Goal: Information Seeking & Learning: Compare options

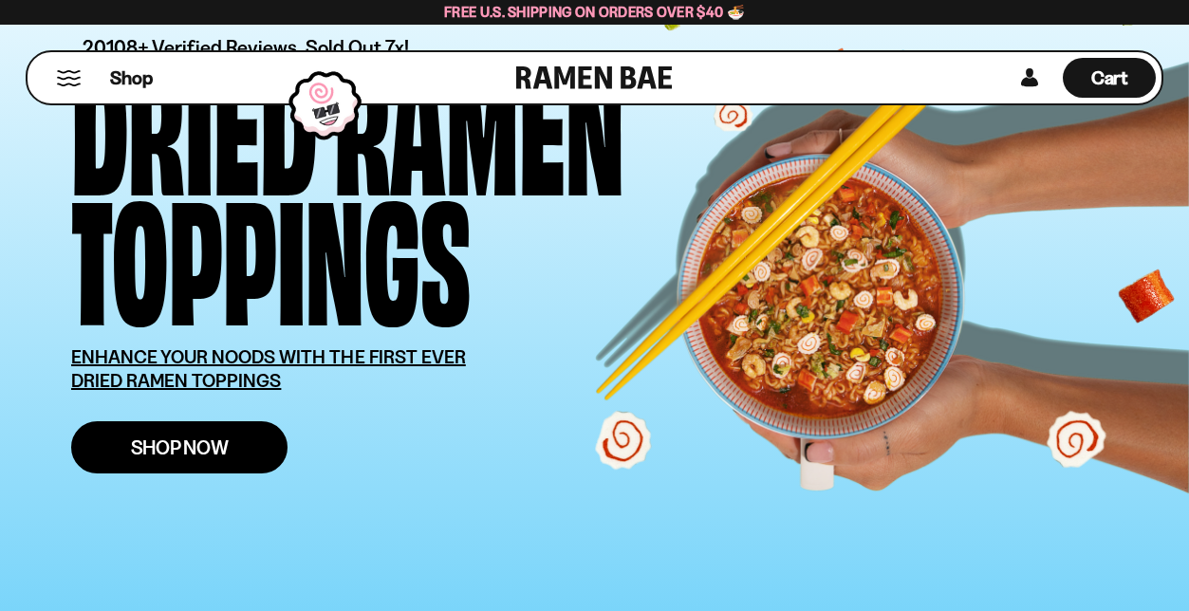
click at [210, 441] on span "Shop Now" at bounding box center [180, 447] width 98 height 20
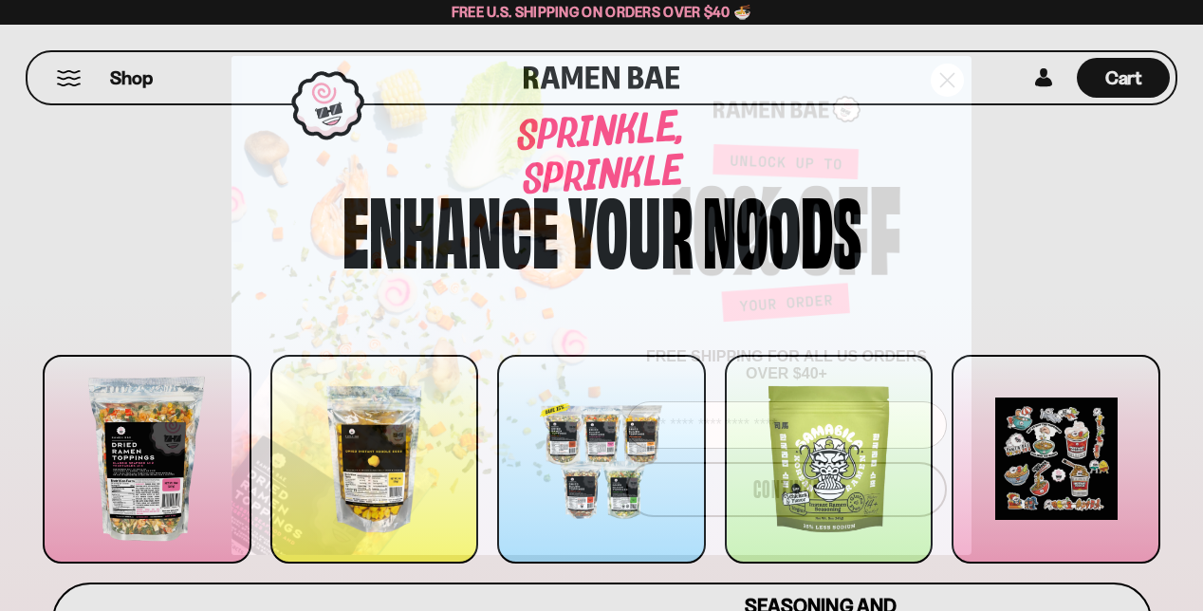
click at [946, 79] on circle "Close dialog" at bounding box center [947, 80] width 31 height 31
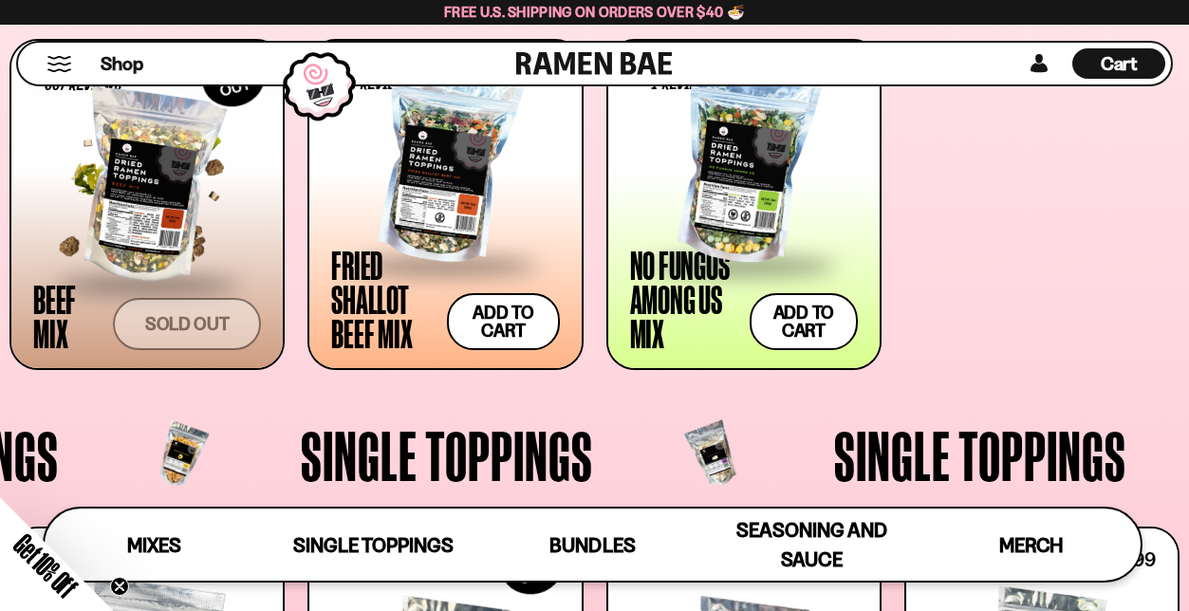
scroll to position [1079, 0]
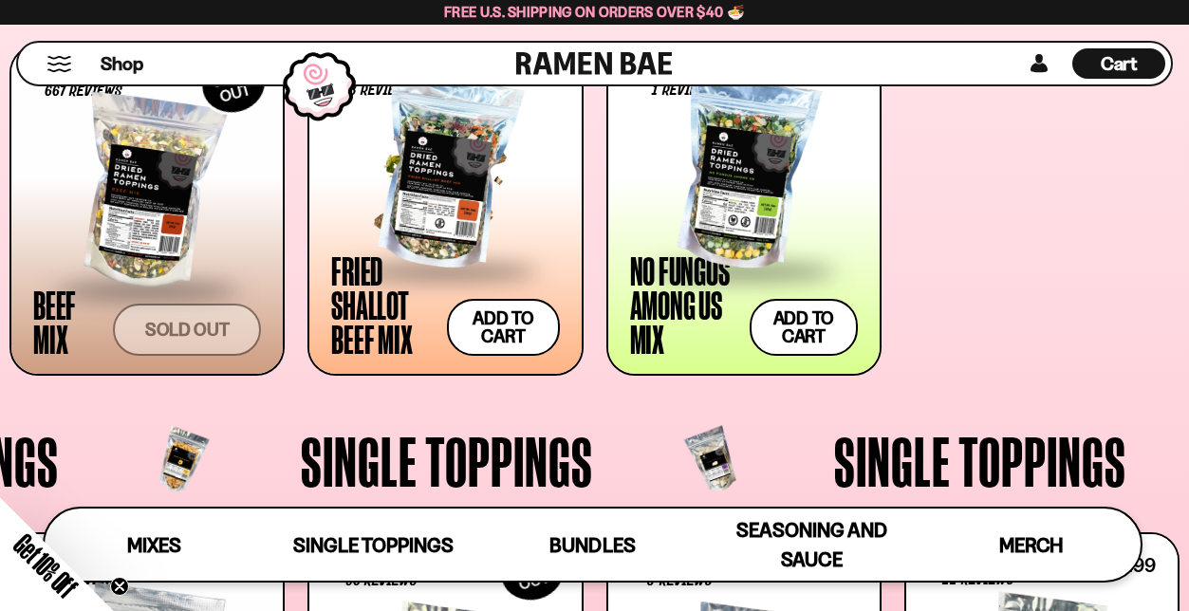
click at [401, 195] on div at bounding box center [445, 174] width 228 height 190
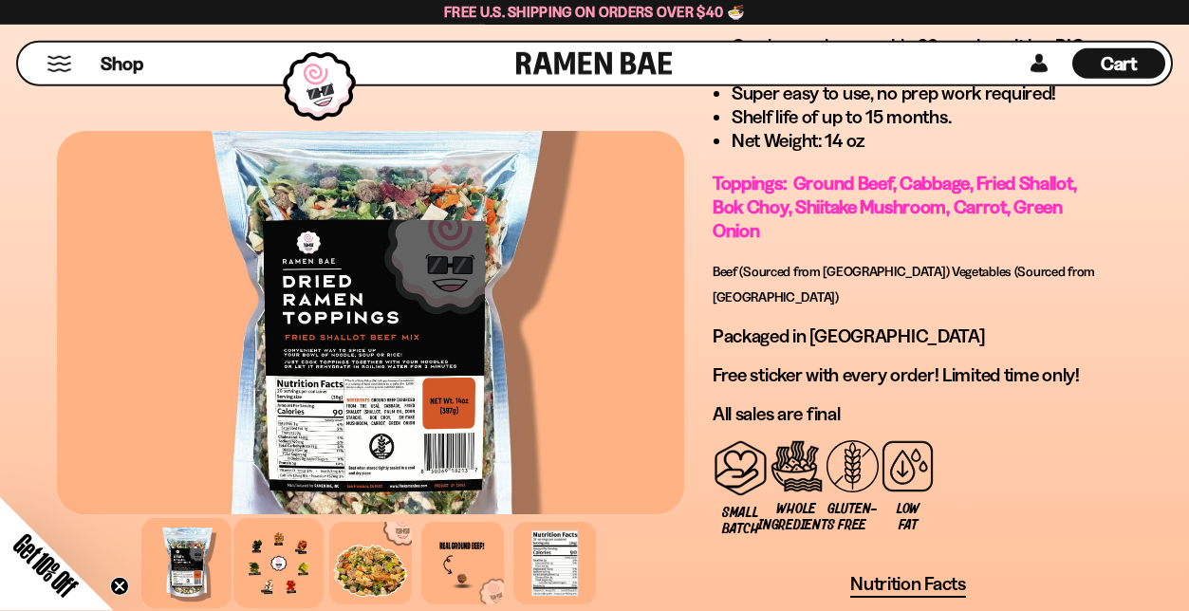
scroll to position [1746, 0]
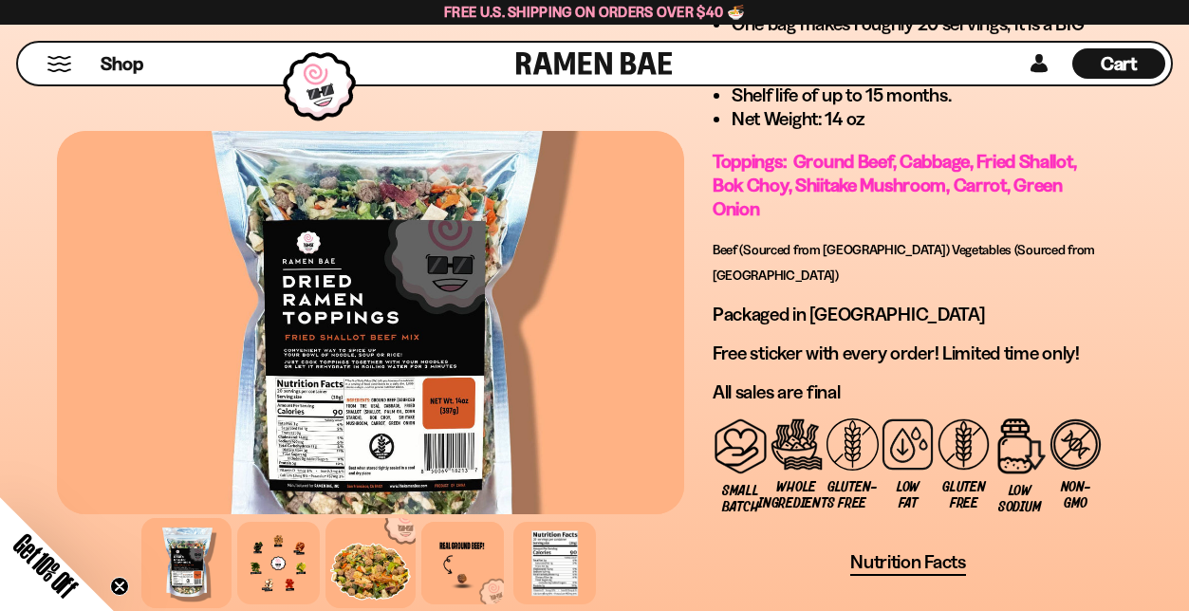
click at [362, 548] on div at bounding box center [370, 563] width 90 height 90
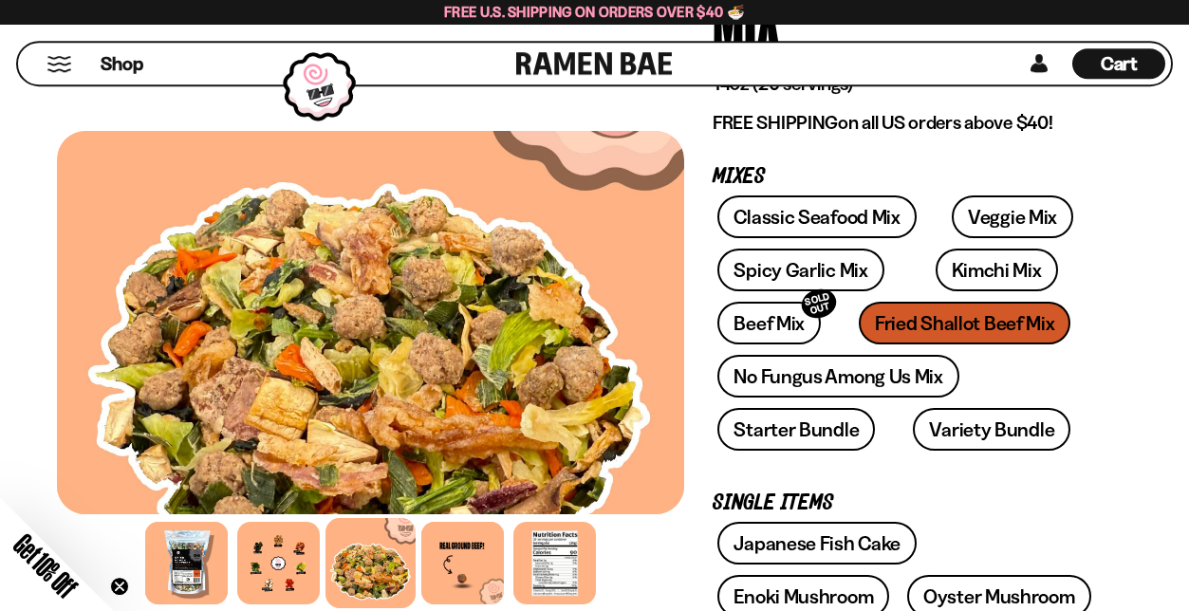
scroll to position [258, 0]
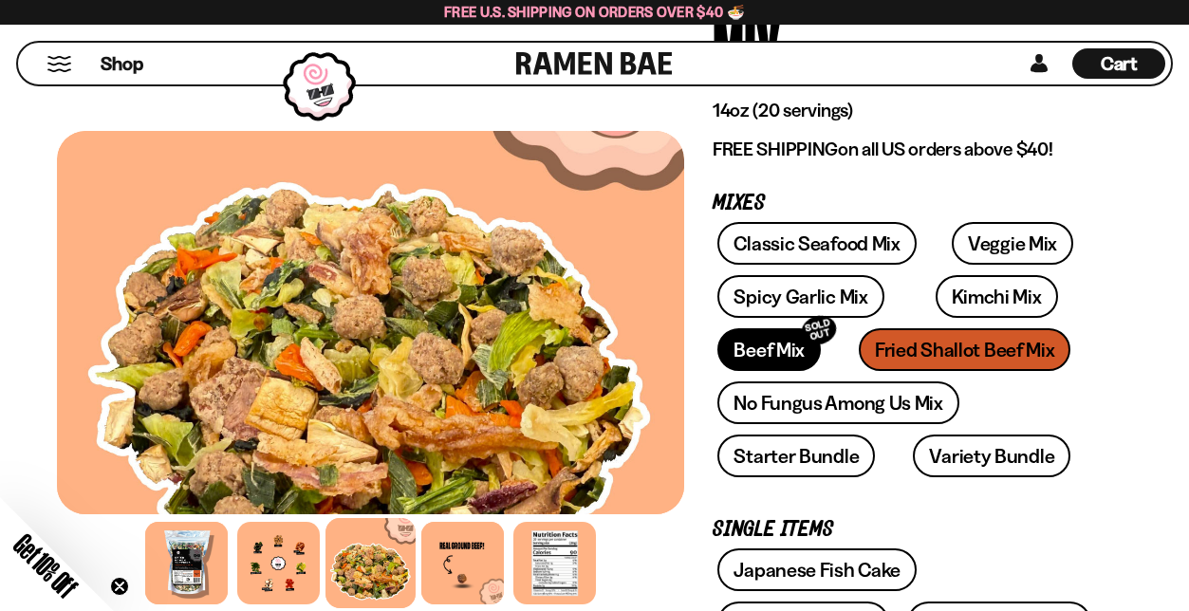
click at [759, 340] on link "Beef Mix SOLD OUT" at bounding box center [768, 349] width 103 height 43
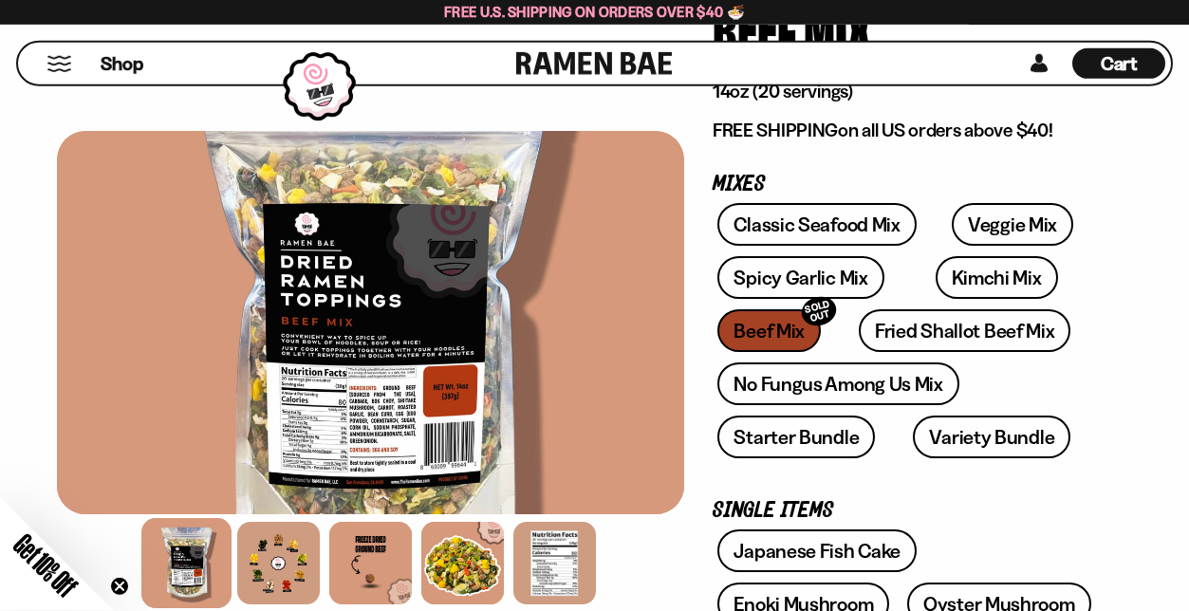
scroll to position [137, 0]
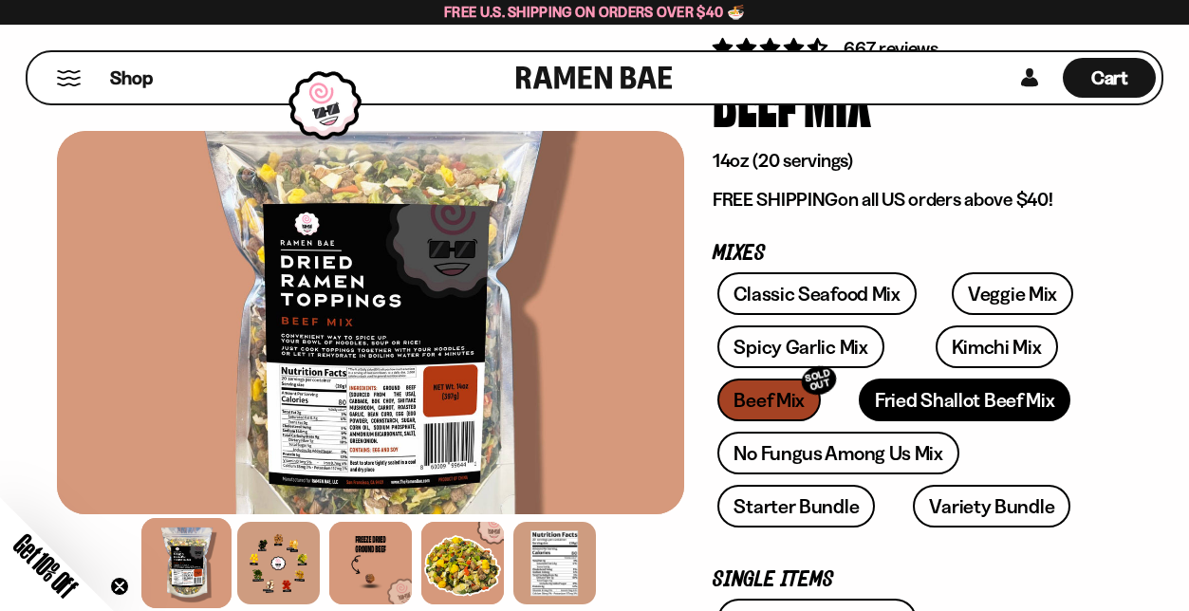
click at [890, 404] on link "Fried Shallot Beef Mix" at bounding box center [965, 400] width 212 height 43
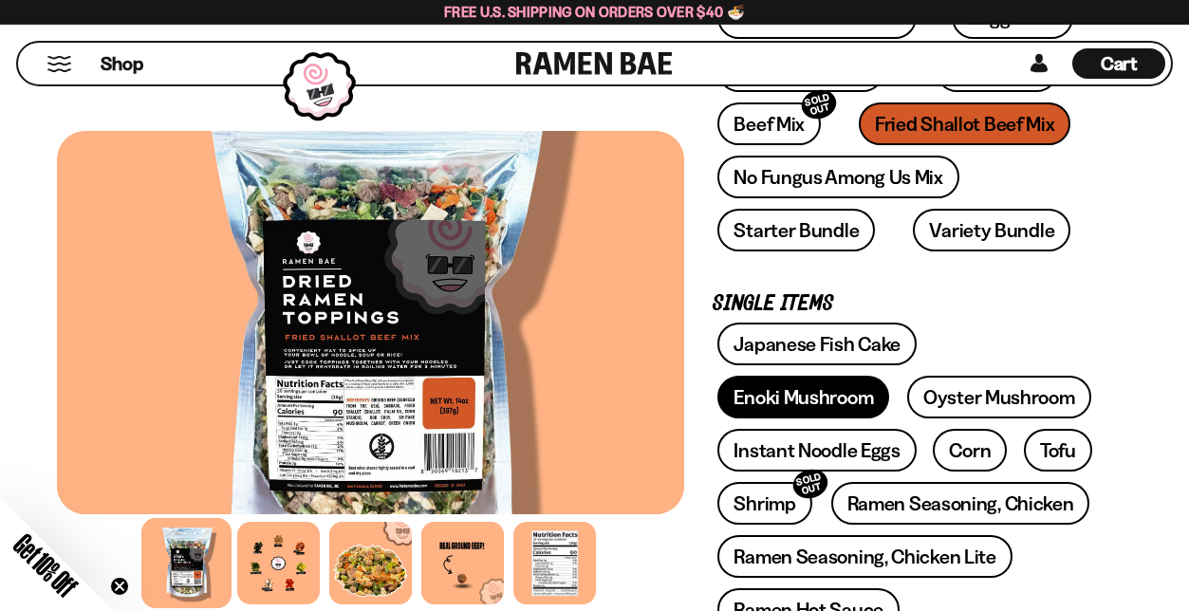
scroll to position [455, 0]
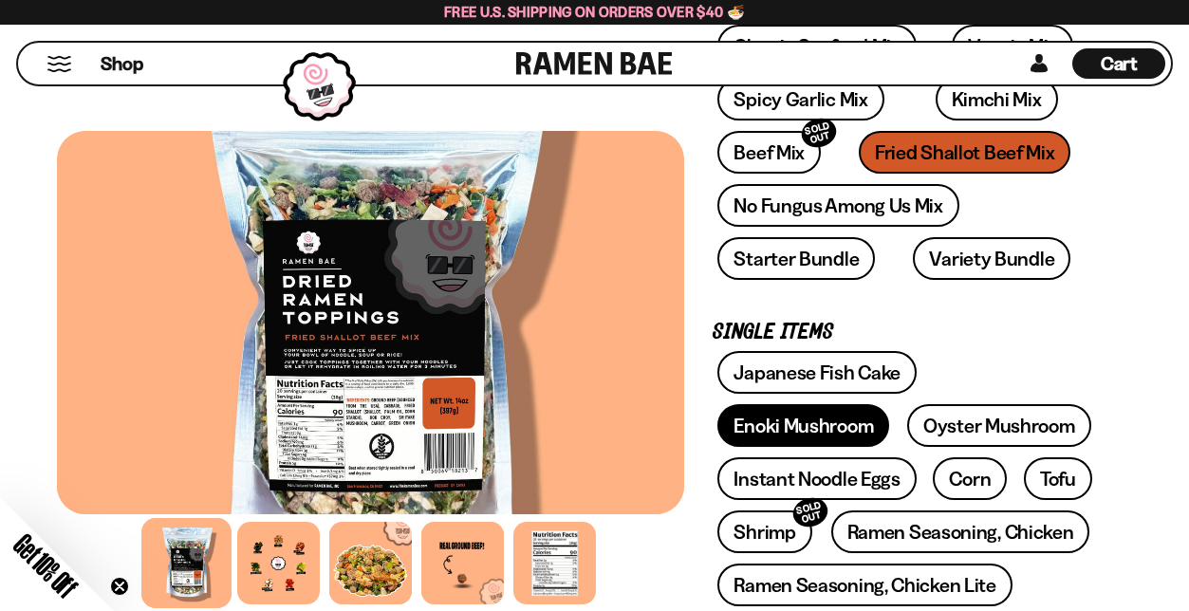
click at [889, 404] on link "Enoki Mushroom" at bounding box center [803, 425] width 172 height 43
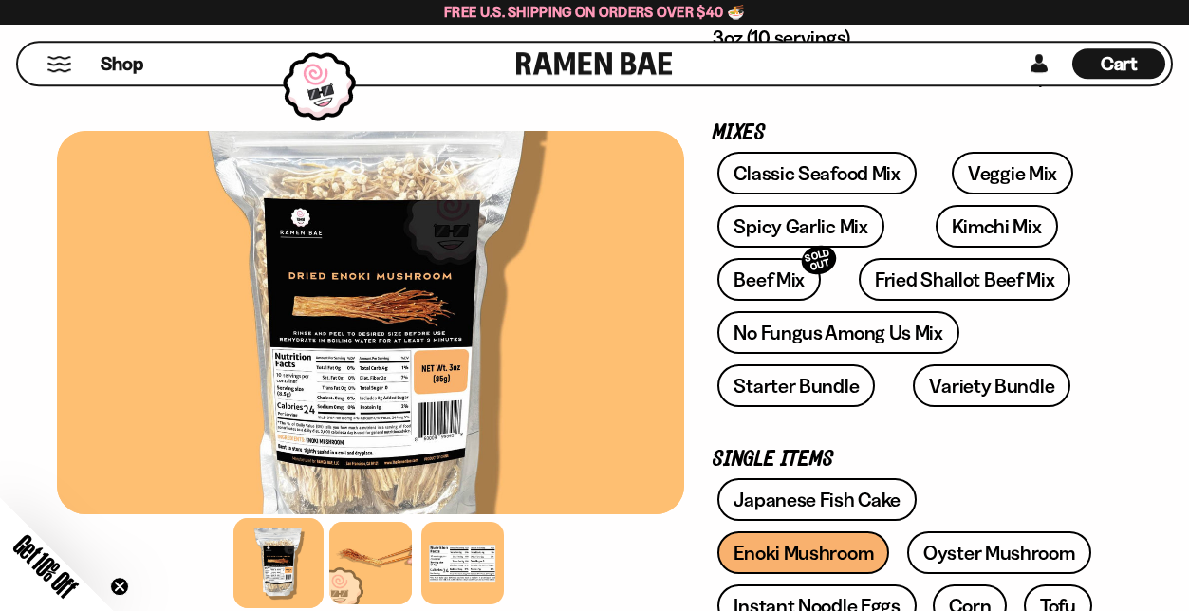
scroll to position [288, 0]
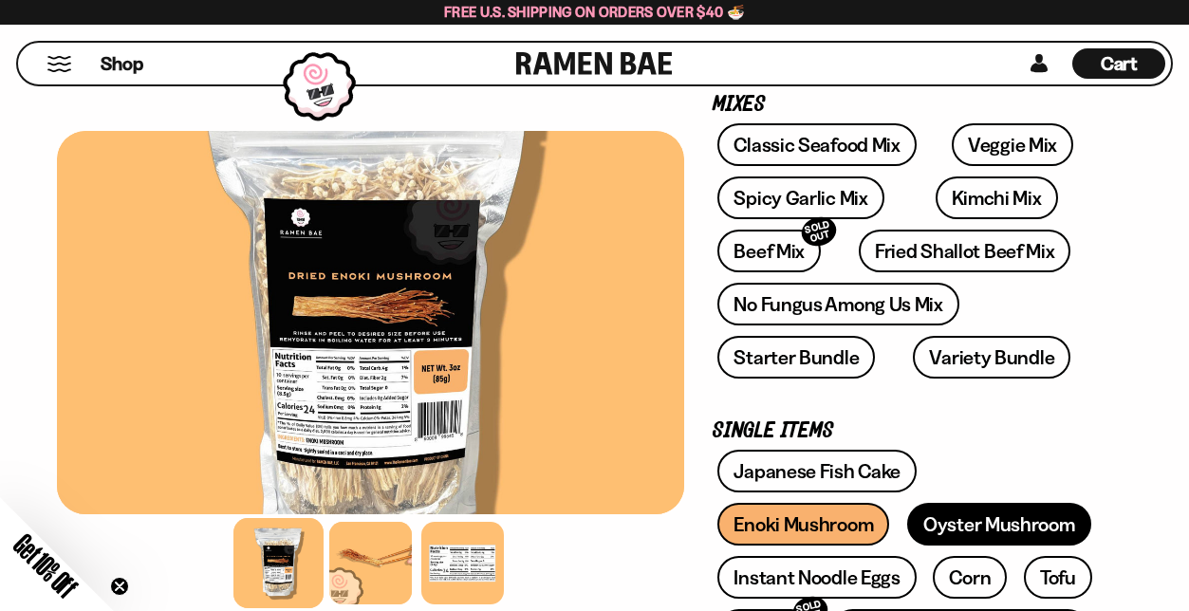
click at [907, 521] on link "Oyster Mushroom" at bounding box center [999, 524] width 184 height 43
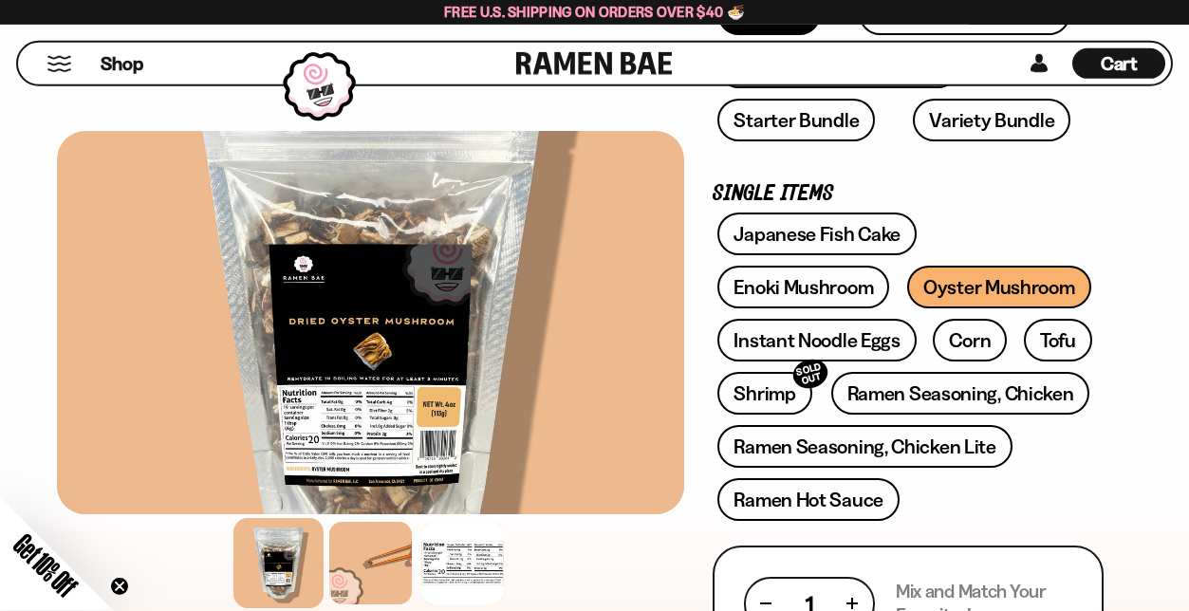
scroll to position [531, 0]
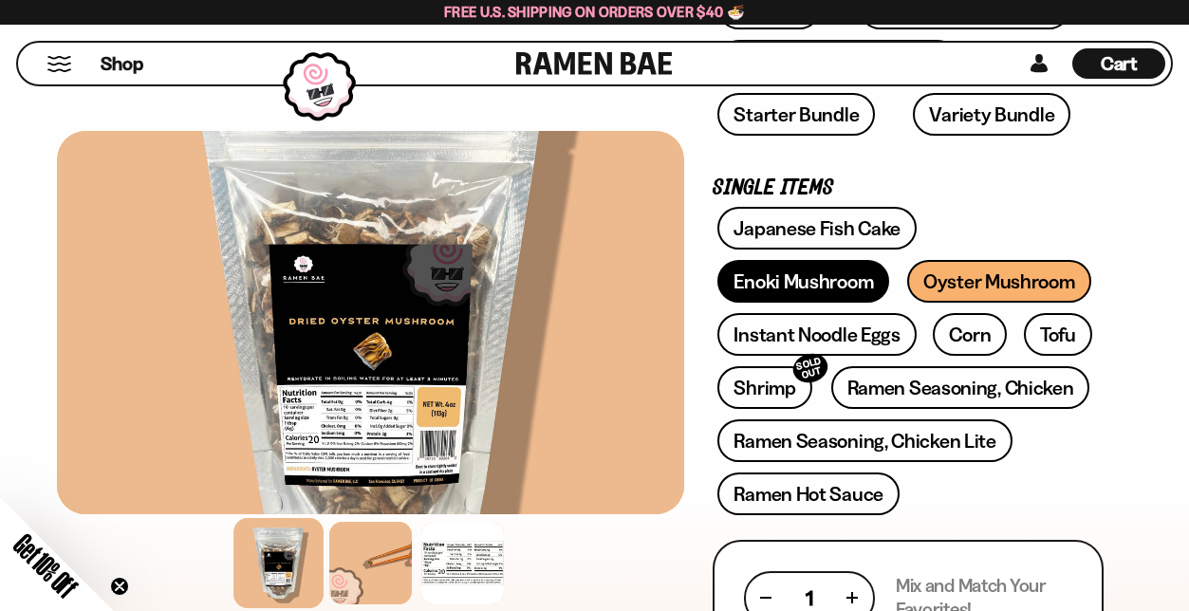
click at [889, 260] on link "Enoki Mushroom" at bounding box center [803, 281] width 172 height 43
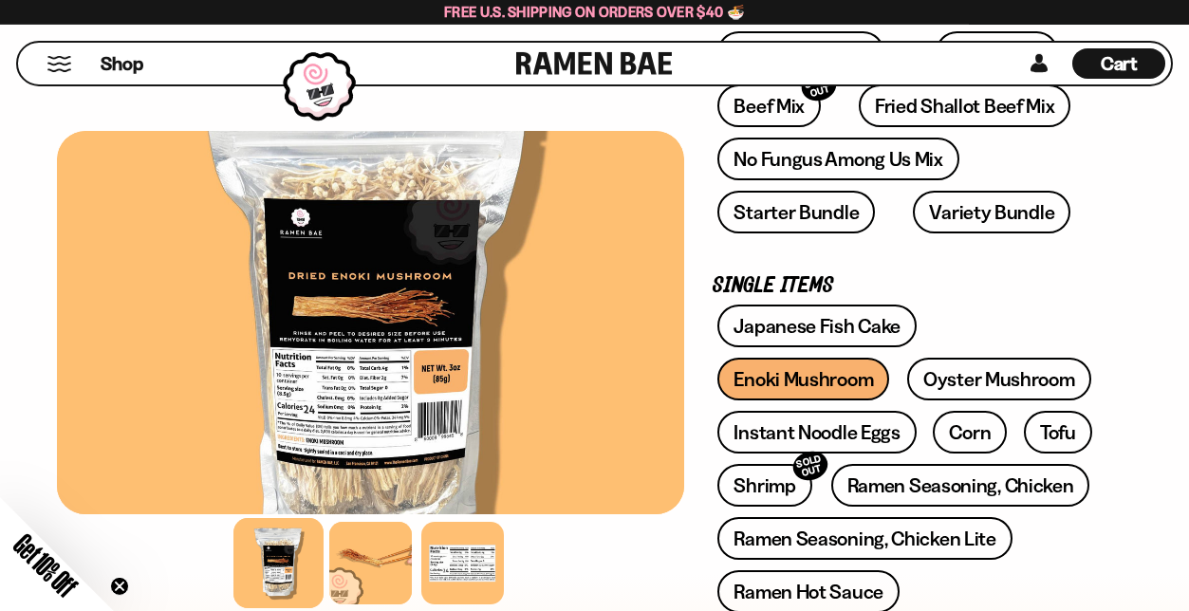
scroll to position [440, 0]
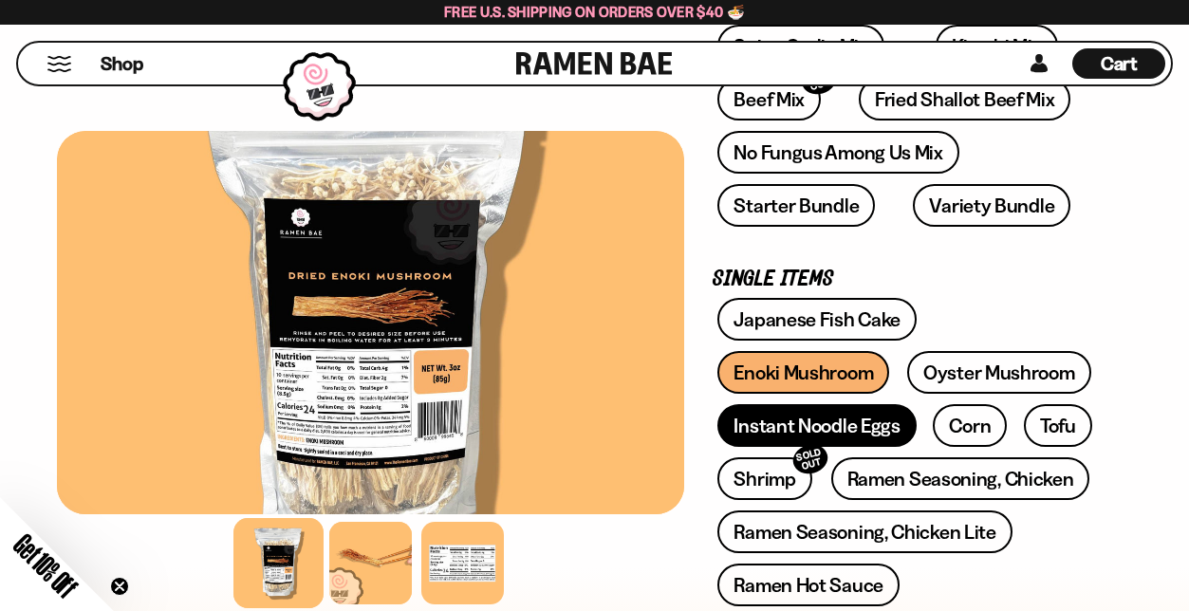
click at [832, 427] on link "Instant Noodle Eggs" at bounding box center [816, 425] width 198 height 43
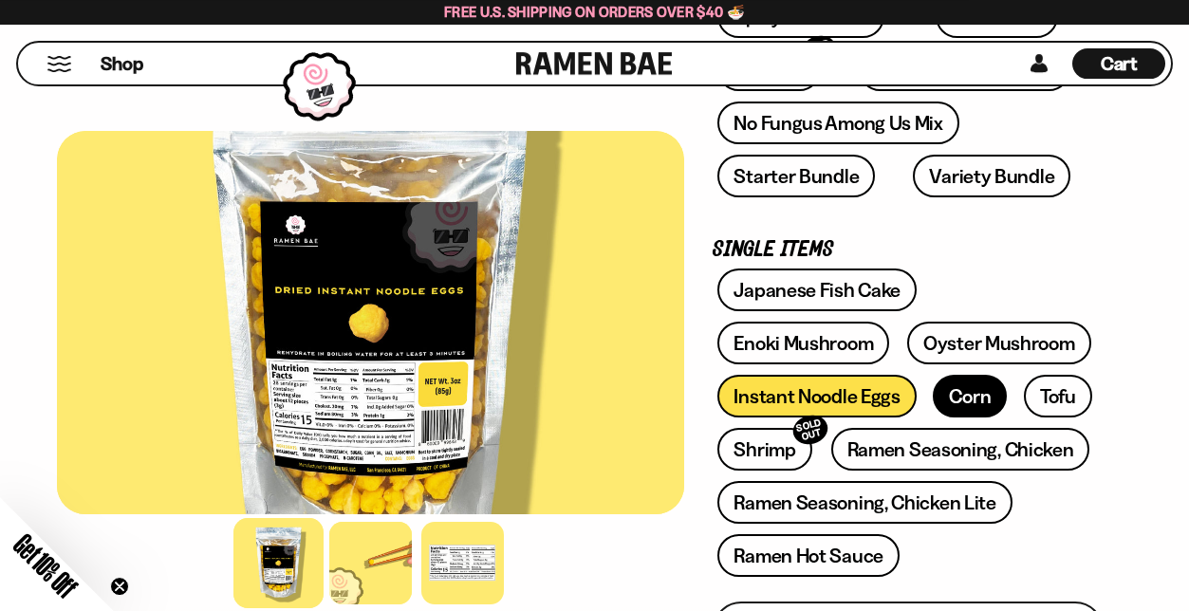
scroll to position [471, 0]
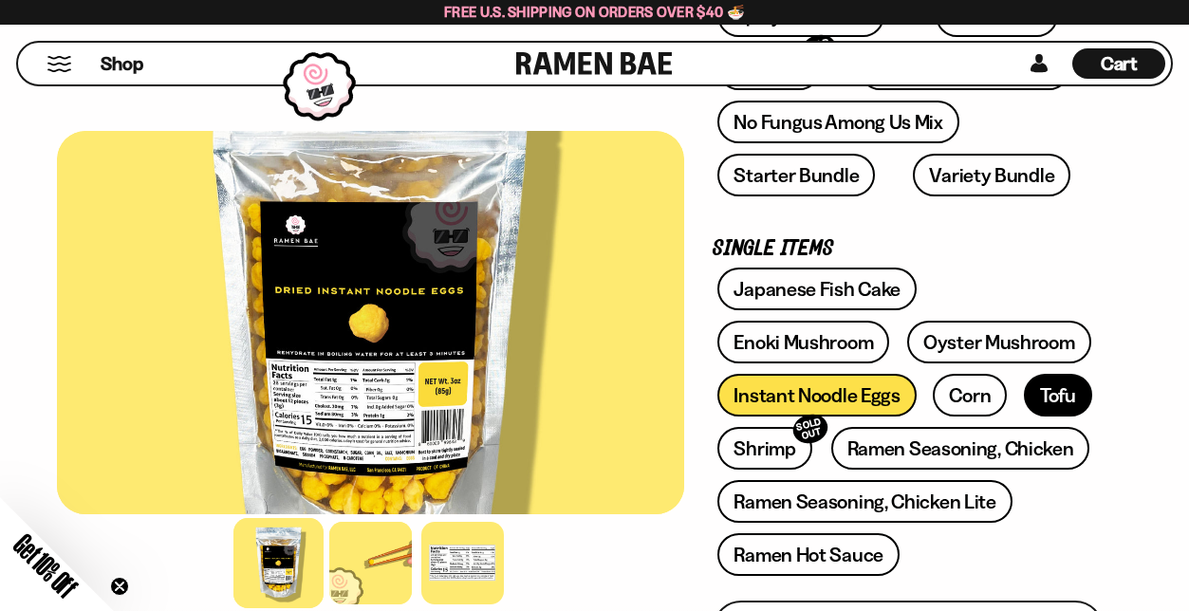
click at [1046, 393] on link "Tofu" at bounding box center [1058, 395] width 68 height 43
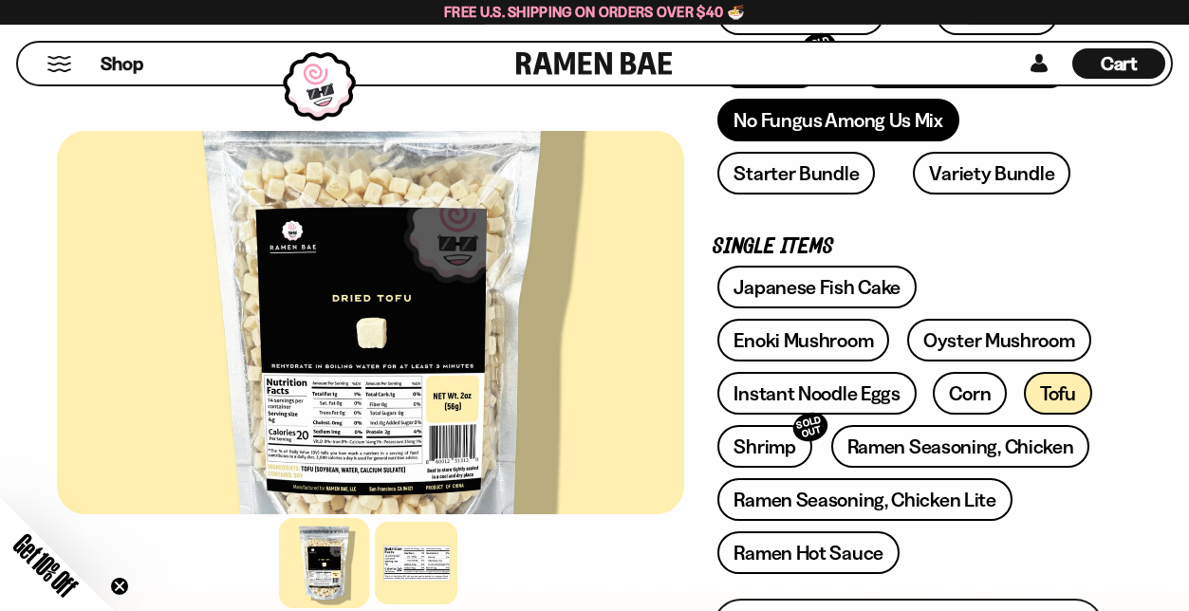
scroll to position [562, 0]
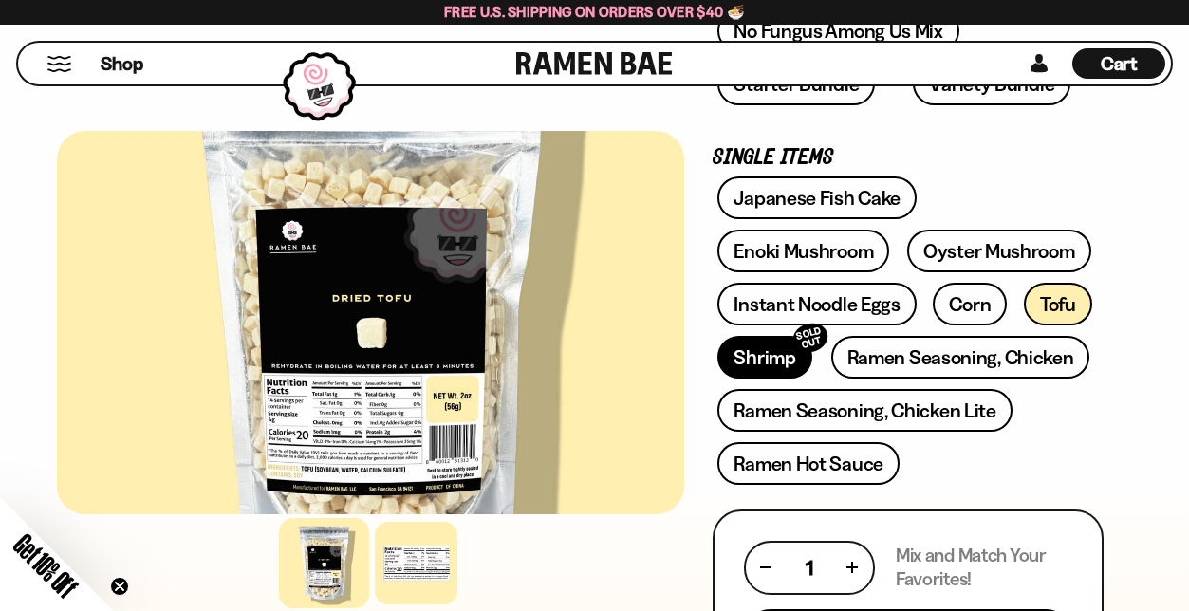
click at [785, 353] on link "Shrimp SOLD OUT" at bounding box center [764, 357] width 94 height 43
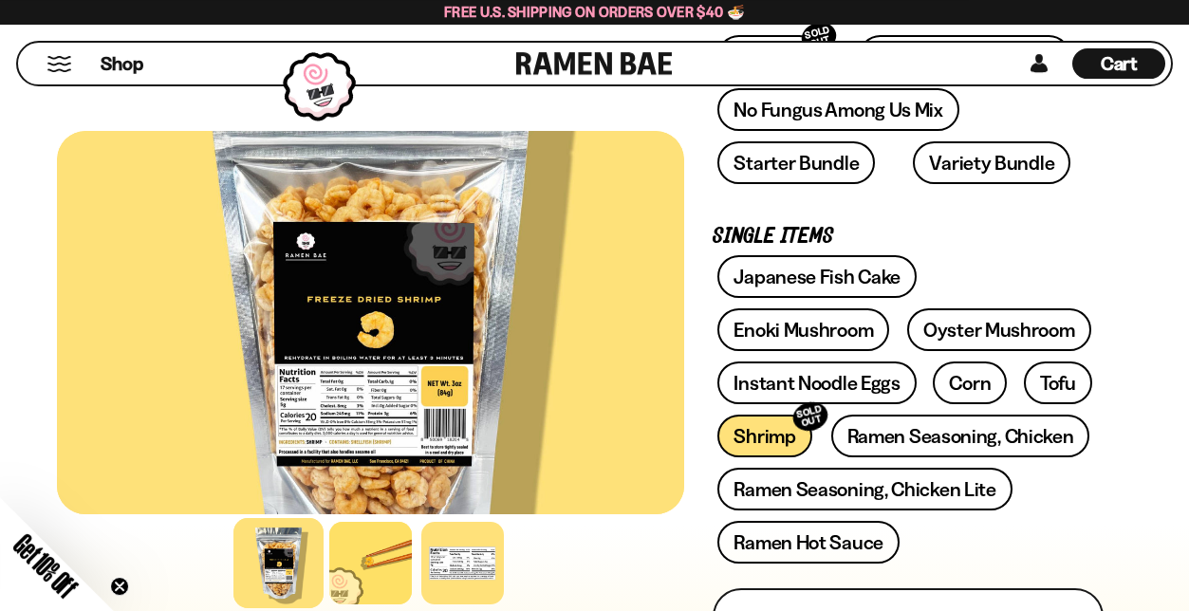
scroll to position [487, 0]
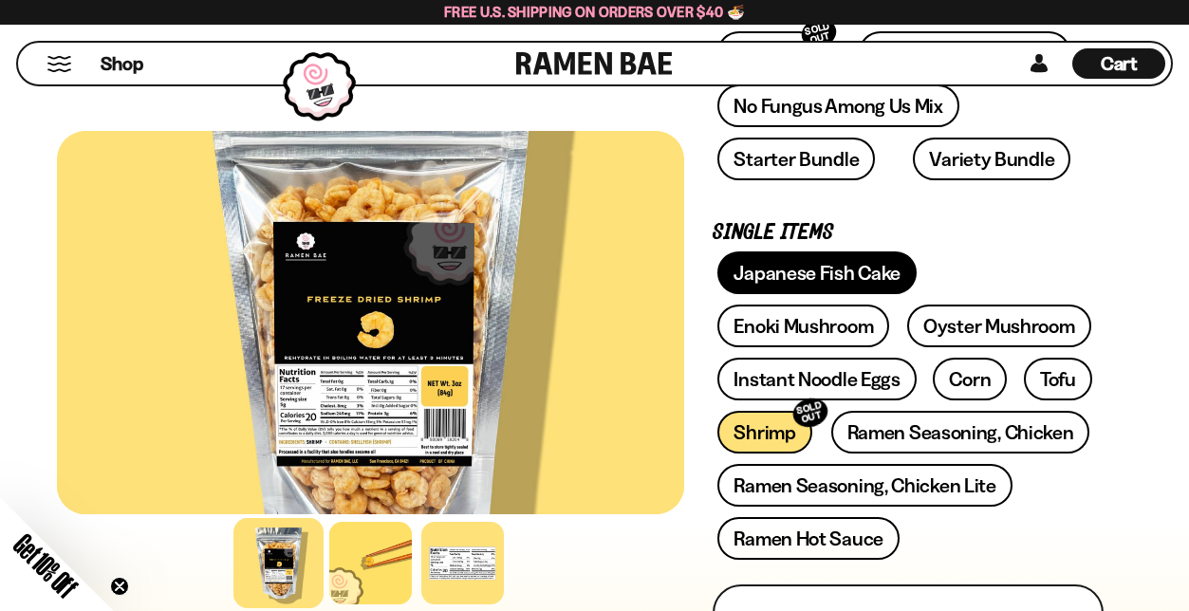
click at [849, 272] on link "Japanese Fish Cake" at bounding box center [816, 272] width 199 height 43
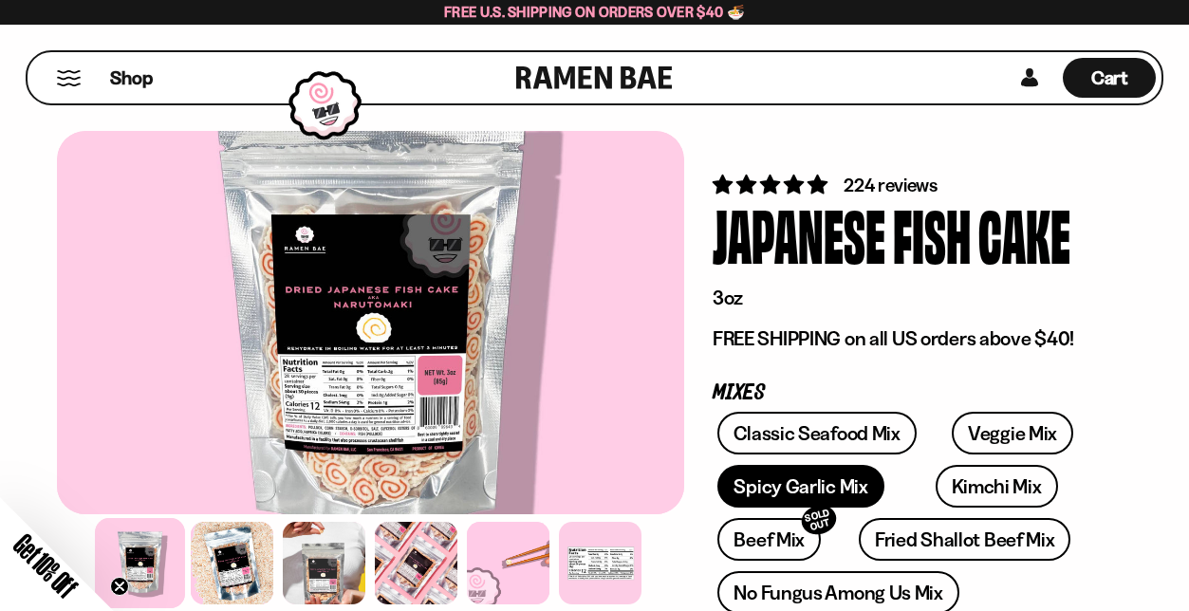
click at [831, 495] on link "Spicy Garlic Mix" at bounding box center [800, 486] width 166 height 43
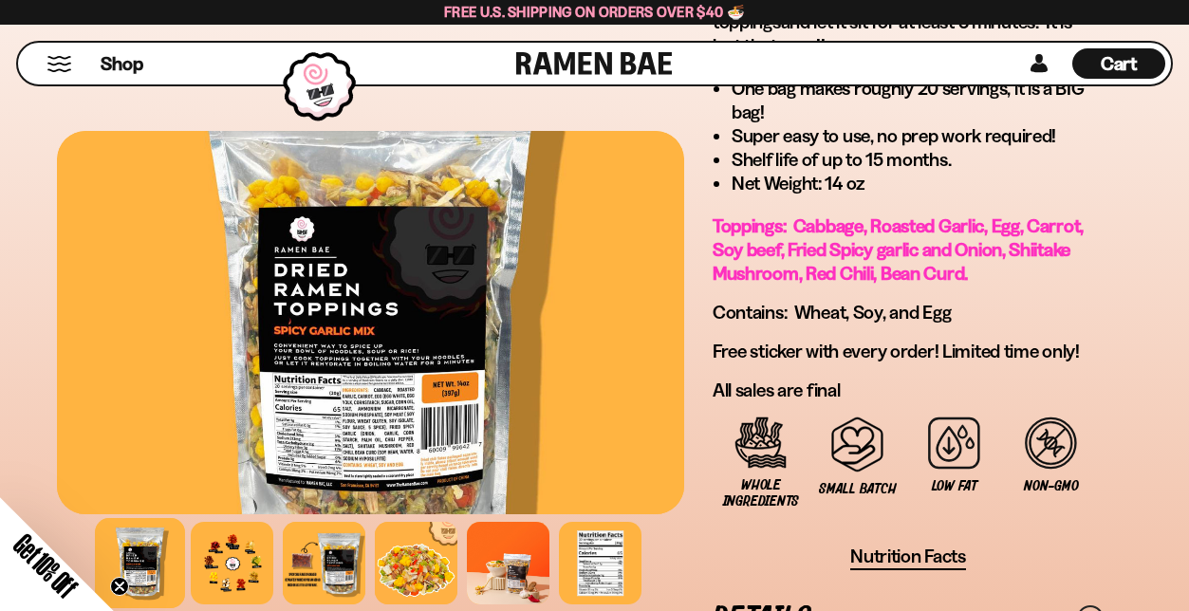
scroll to position [1489, 0]
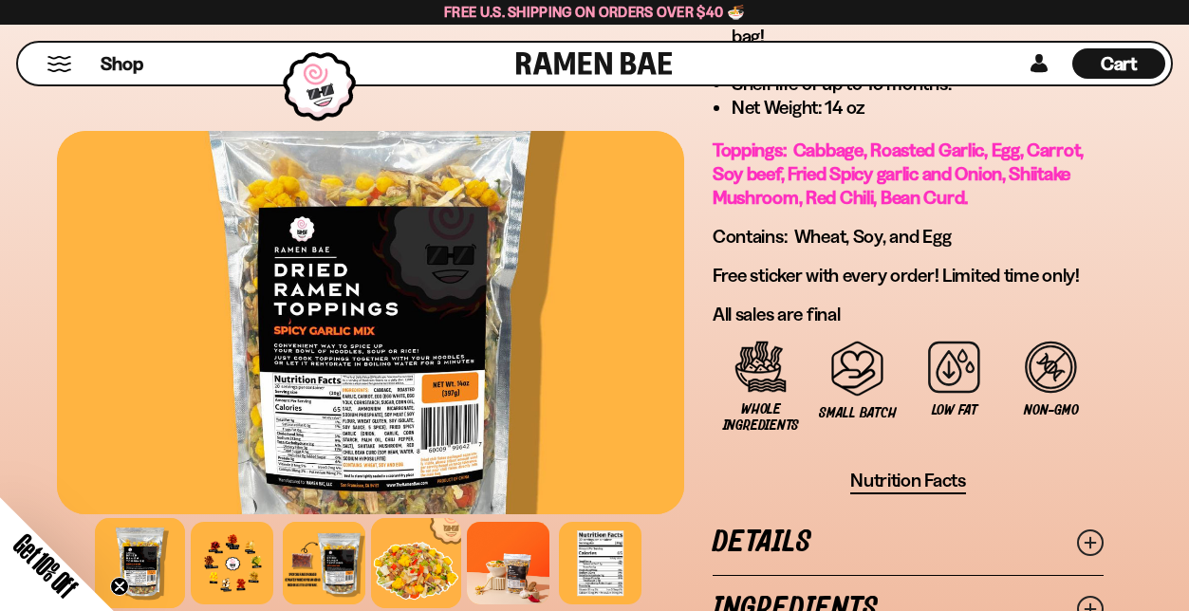
click at [417, 564] on div at bounding box center [417, 563] width 90 height 90
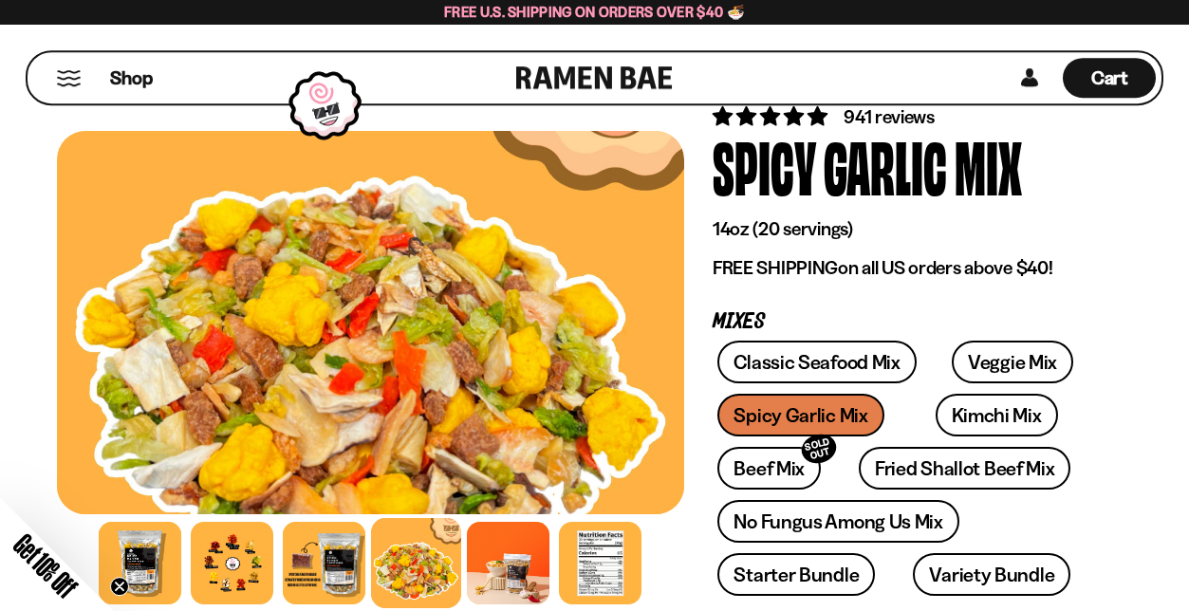
scroll to position [76, 0]
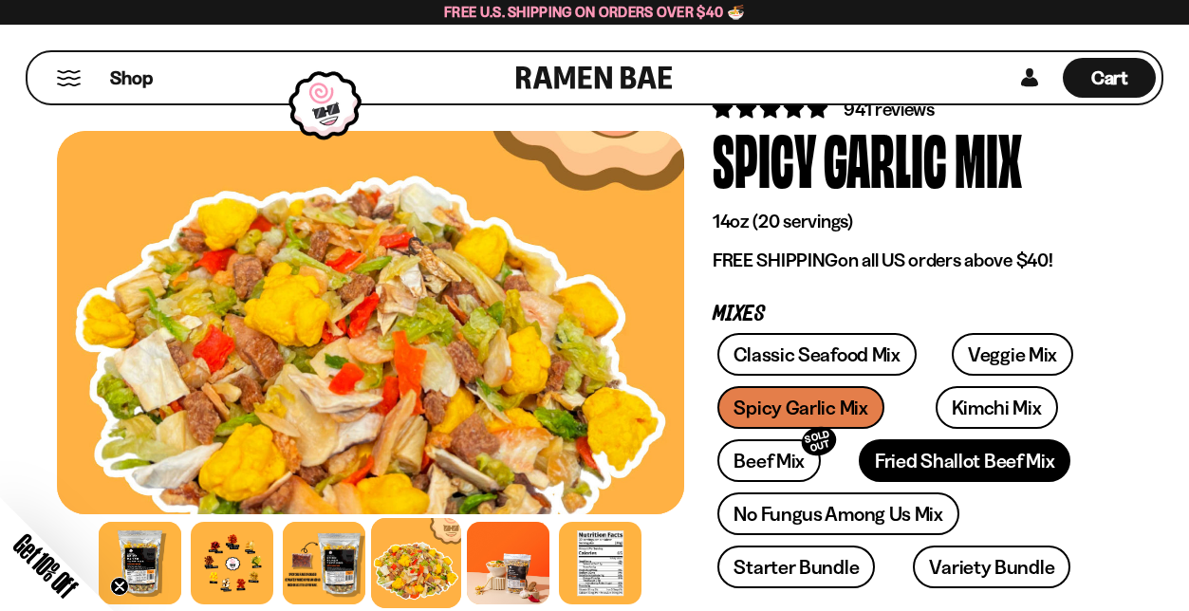
click at [937, 463] on link "Fried Shallot Beef Mix" at bounding box center [965, 460] width 212 height 43
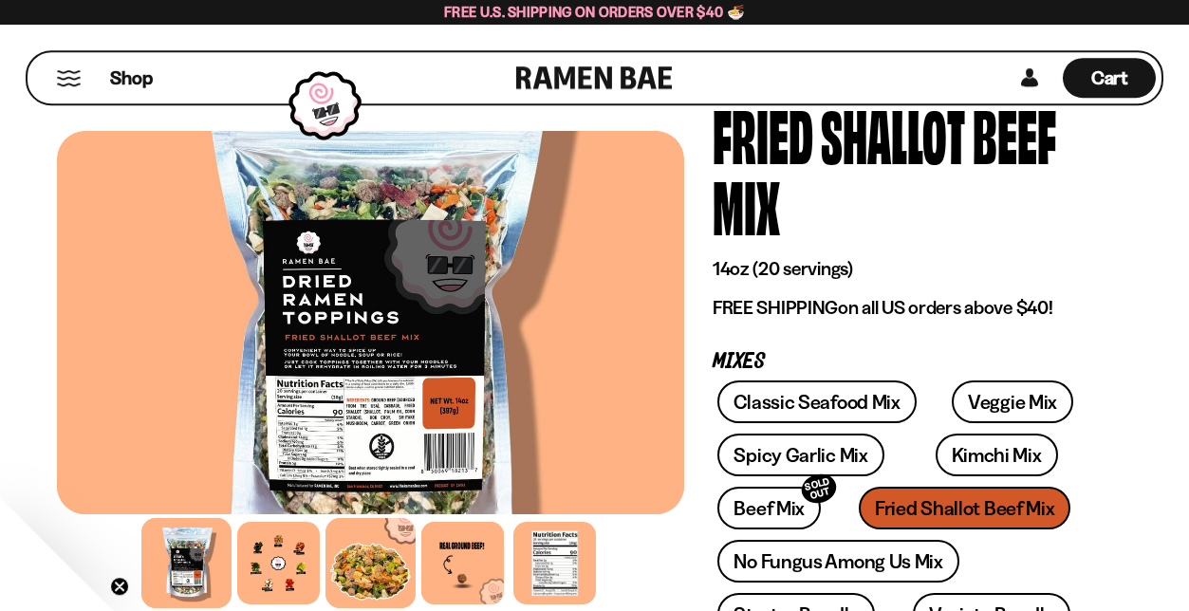
scroll to position [122, 0]
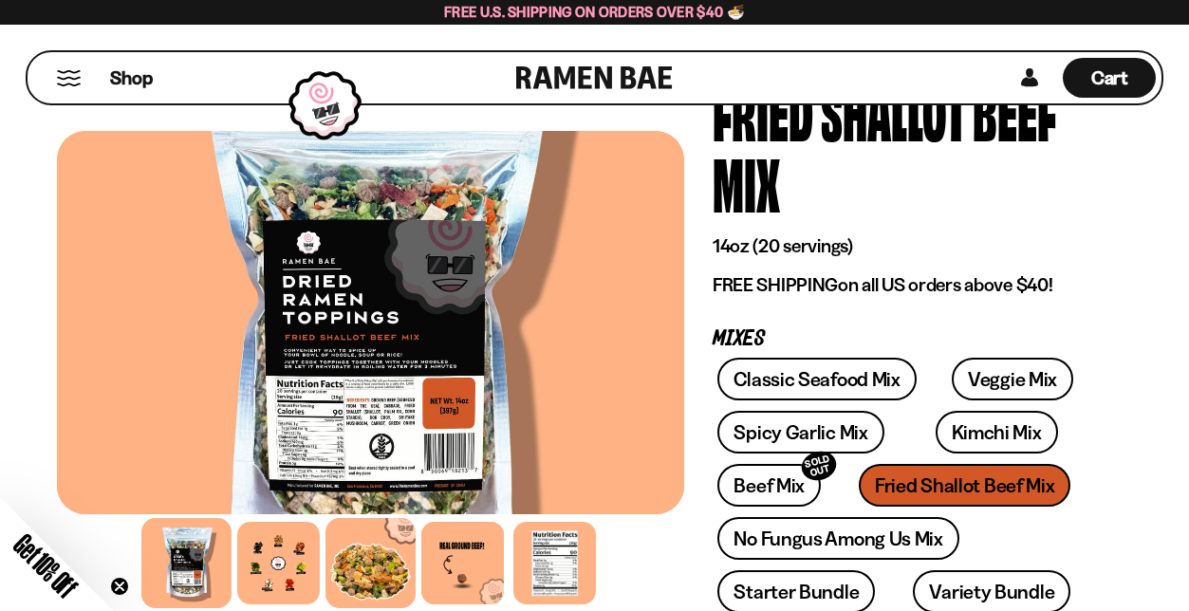
click at [379, 554] on div at bounding box center [370, 563] width 90 height 90
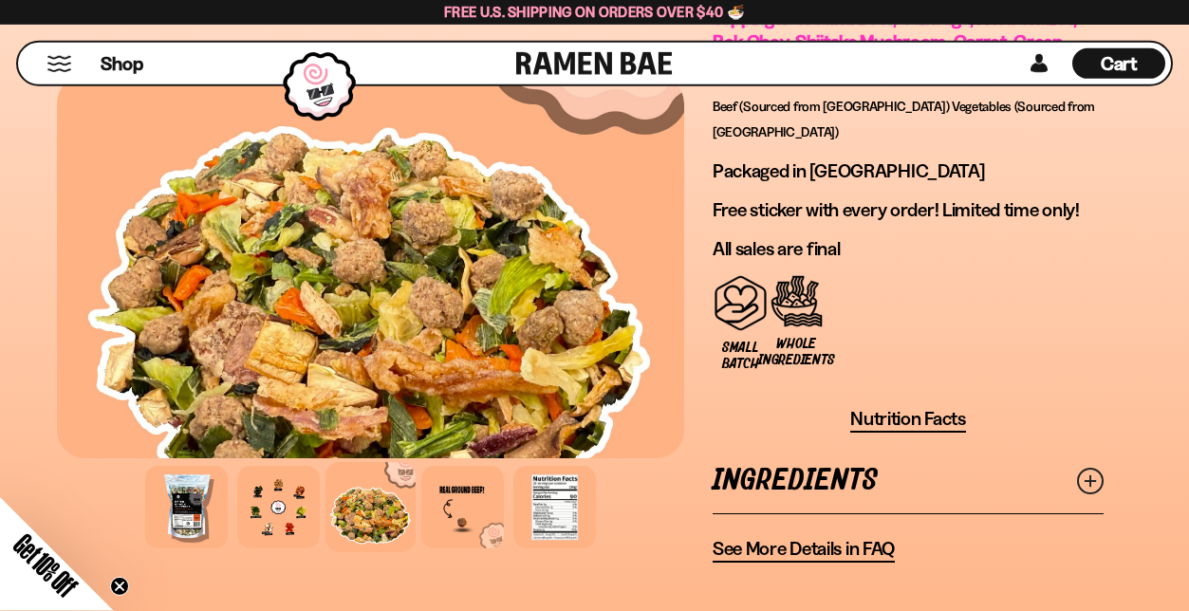
scroll to position [2020, 0]
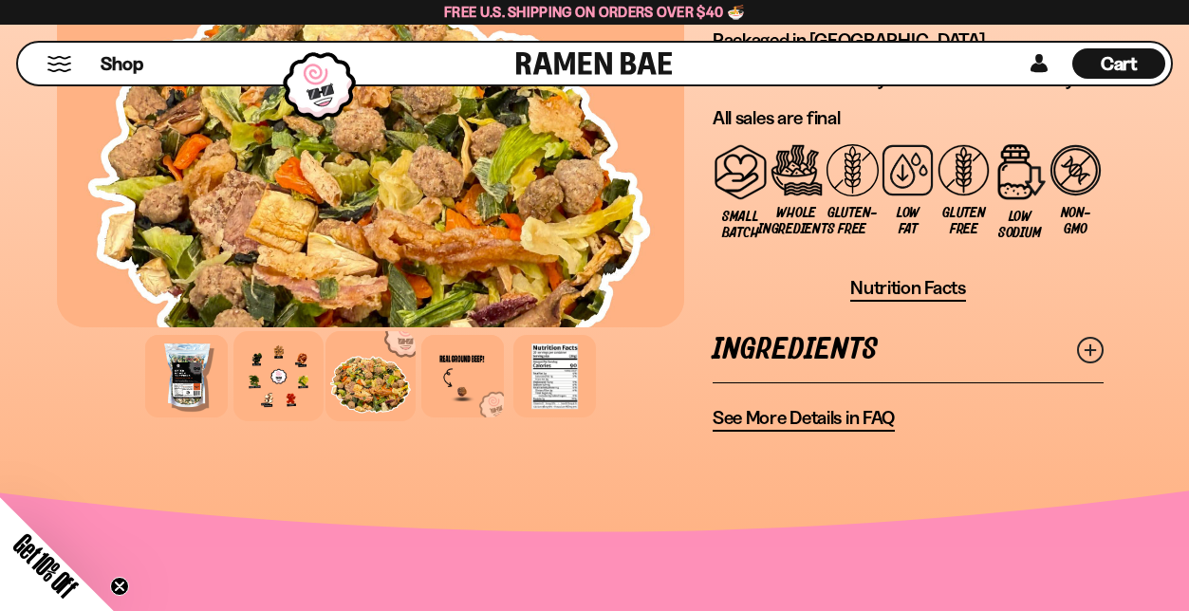
click at [281, 331] on div at bounding box center [278, 376] width 90 height 90
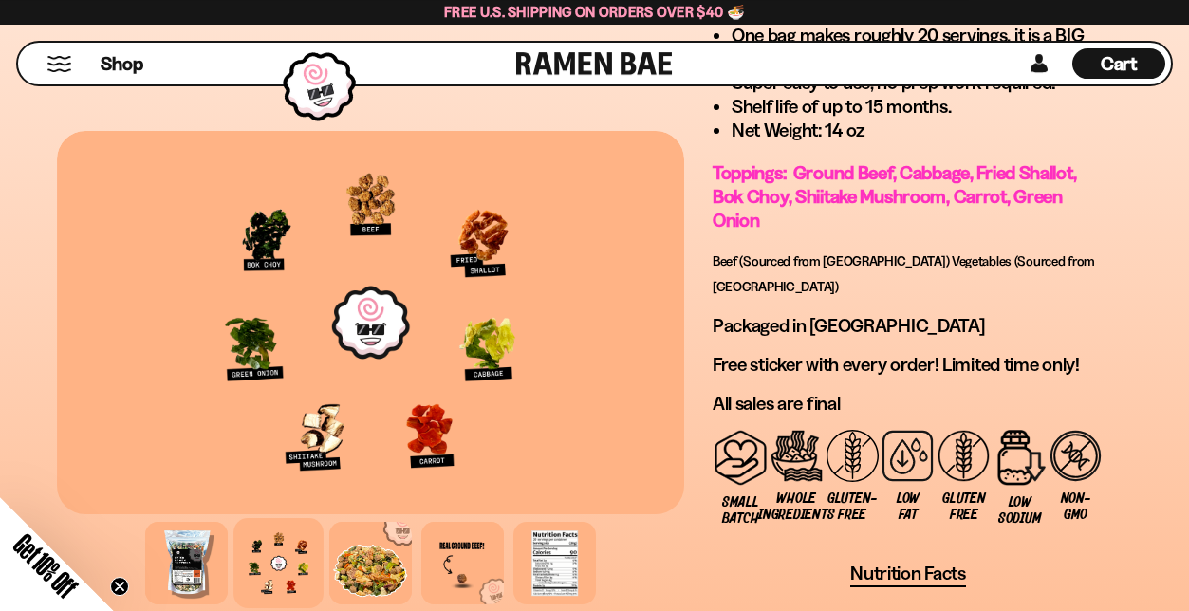
scroll to position [1732, 0]
